Goal: Transaction & Acquisition: Purchase product/service

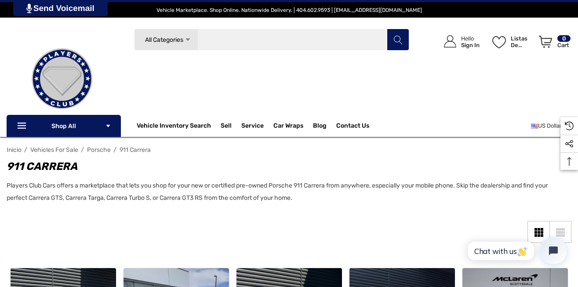
click at [274, 46] on input "Buscar" at bounding box center [271, 40] width 275 height 22
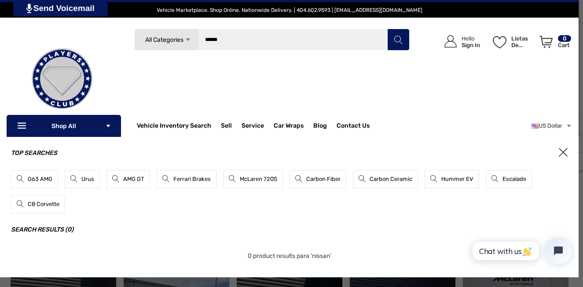
type input "******"
click at [401, 44] on icon "Buscar" at bounding box center [398, 40] width 9 height 9
